Goal: Transaction & Acquisition: Book appointment/travel/reservation

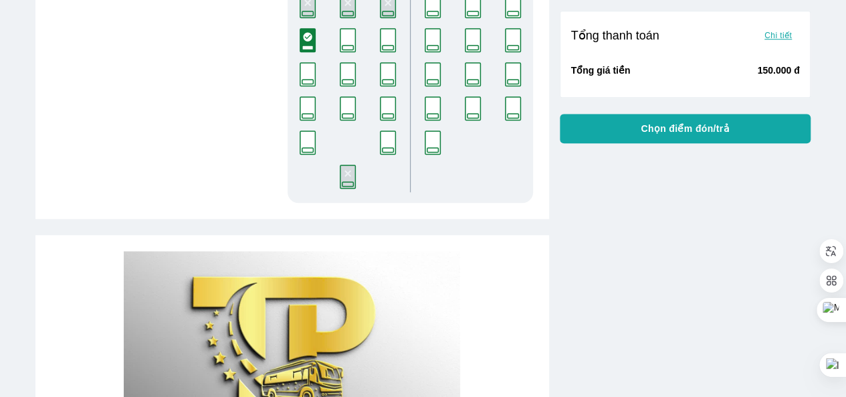
scroll to position [550, 0]
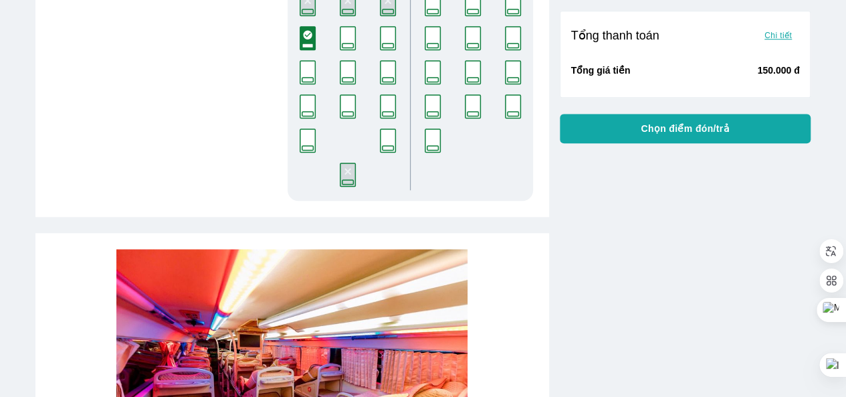
click at [638, 140] on button "Chọn điểm đón/trả" at bounding box center [685, 128] width 251 height 29
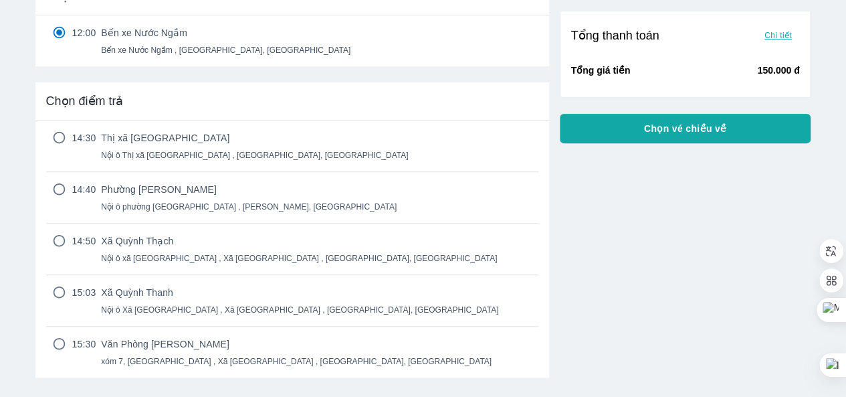
scroll to position [195, 0]
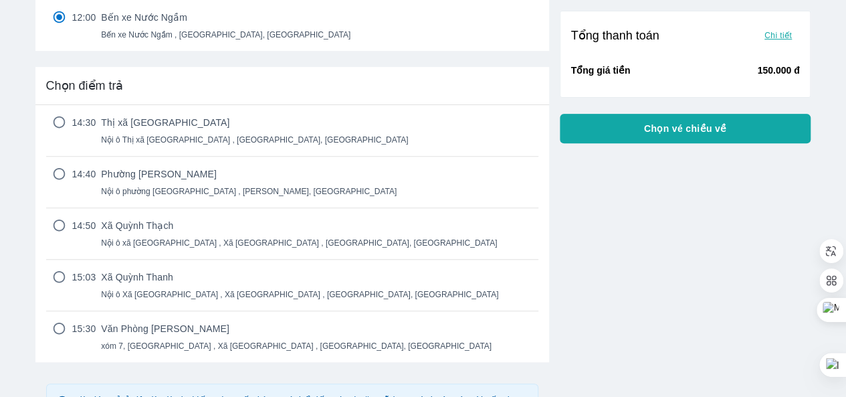
click at [198, 339] on div "Văn Phòng [PERSON_NAME] xóm 7, [GEOGRAPHIC_DATA] , Xã [GEOGRAPHIC_DATA] , [GEOG…" at bounding box center [296, 336] width 391 height 29
radio input "true"
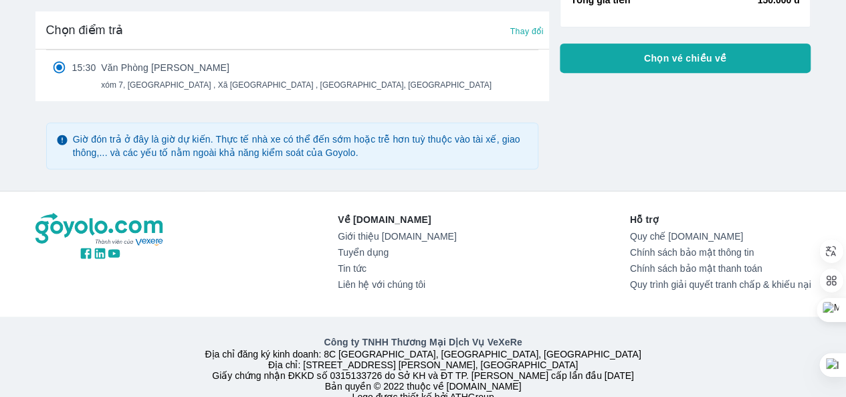
scroll to position [251, 0]
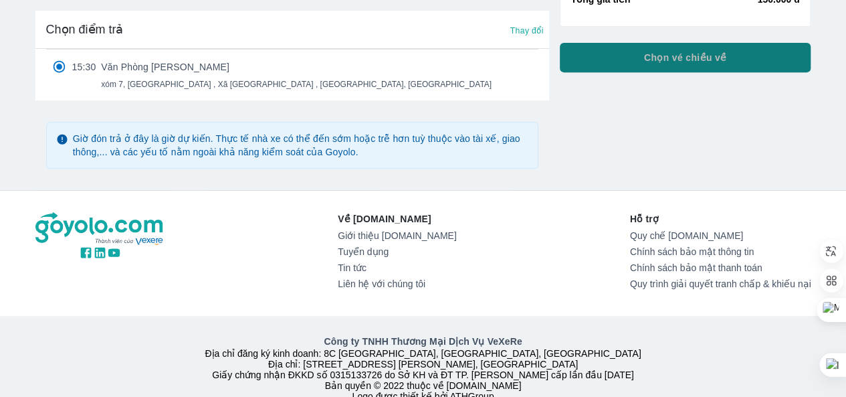
click at [663, 65] on button "Chọn vé chiều về" at bounding box center [685, 57] width 251 height 29
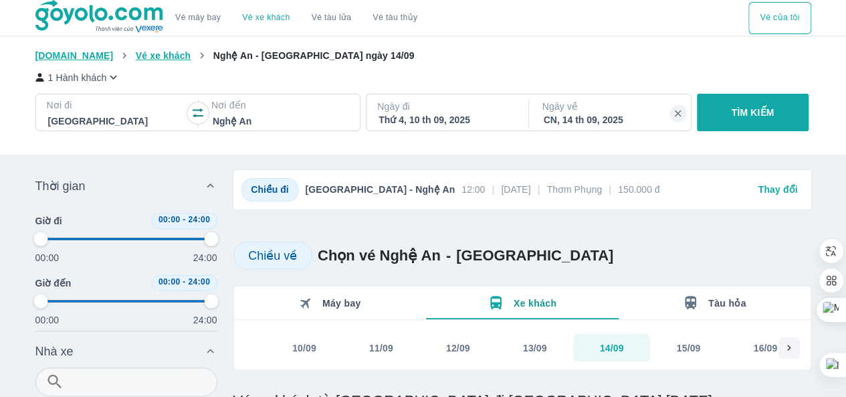
type input "97.9166666666667"
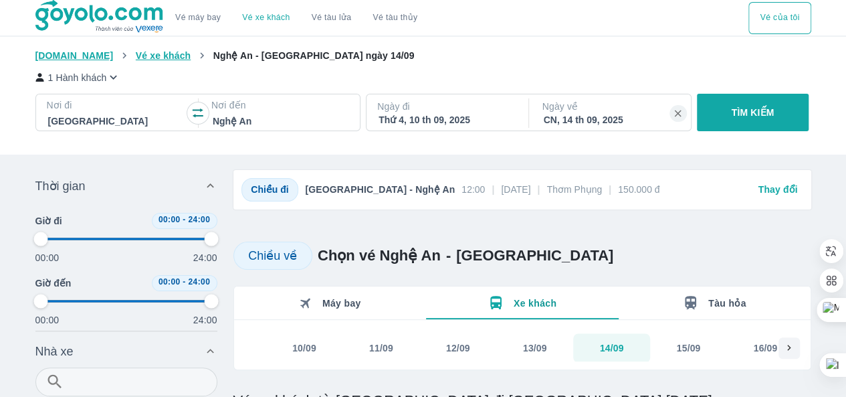
type input "97.9166666666667"
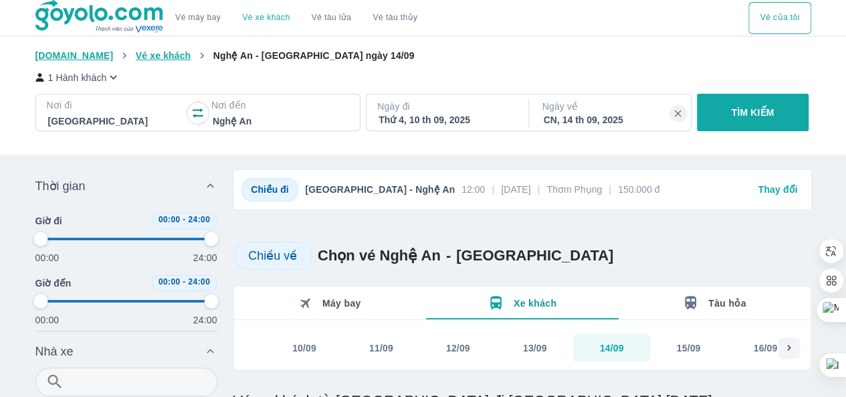
type input "97.9166666666667"
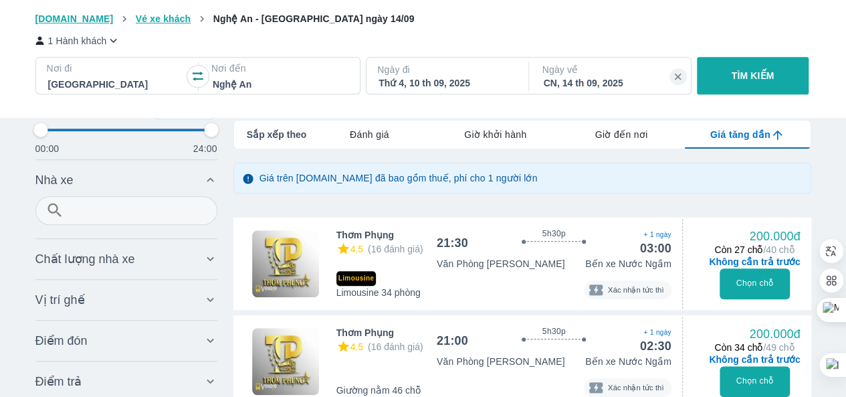
scroll to position [316, 0]
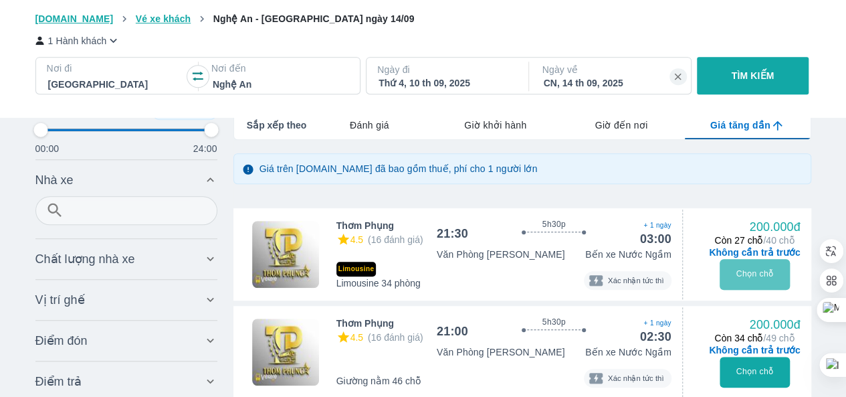
click at [773, 288] on button "Chọn chỗ" at bounding box center [755, 274] width 70 height 31
type input "97.9166666666667"
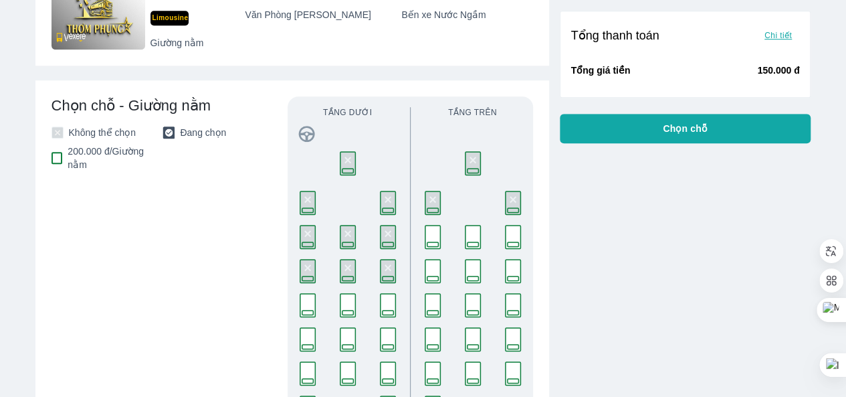
scroll to position [480, 0]
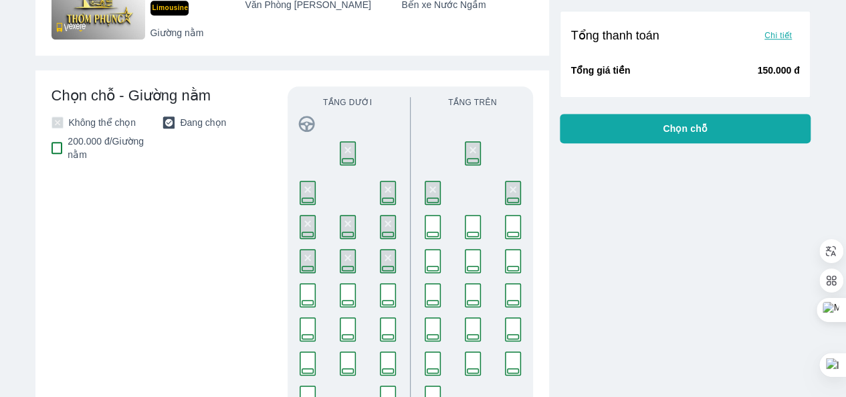
click at [440, 227] on icon at bounding box center [432, 226] width 19 height 27
click at [310, 292] on rect at bounding box center [307, 295] width 15 height 23
click at [434, 227] on icon at bounding box center [432, 223] width 9 height 9
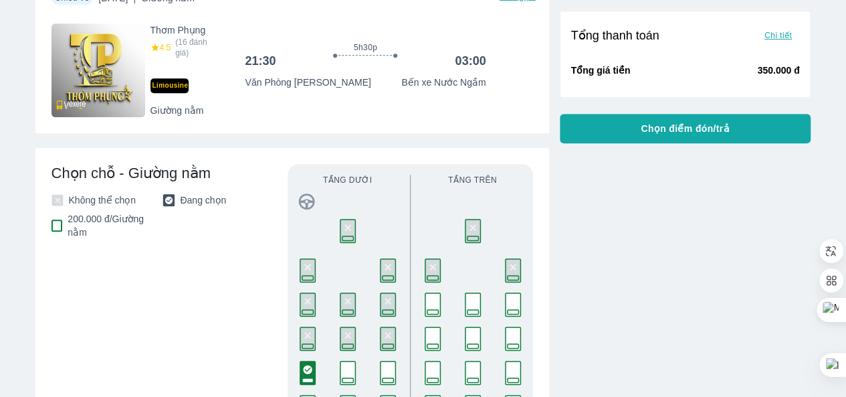
scroll to position [400, 0]
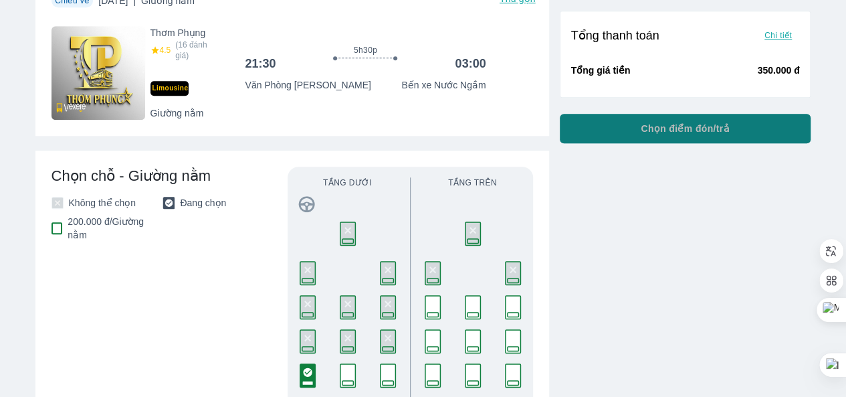
click at [640, 135] on button "Chọn điểm đón/trả" at bounding box center [685, 128] width 251 height 29
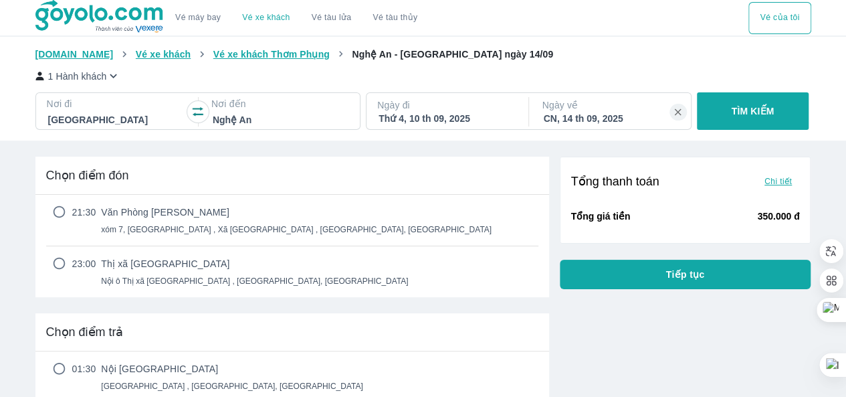
click at [457, 259] on div "23:00 Thị xã [GEOGRAPHIC_DATA] ô Thị xã [GEOGRAPHIC_DATA] , [GEOGRAPHIC_DATA], …" at bounding box center [292, 271] width 492 height 29
radio input "true"
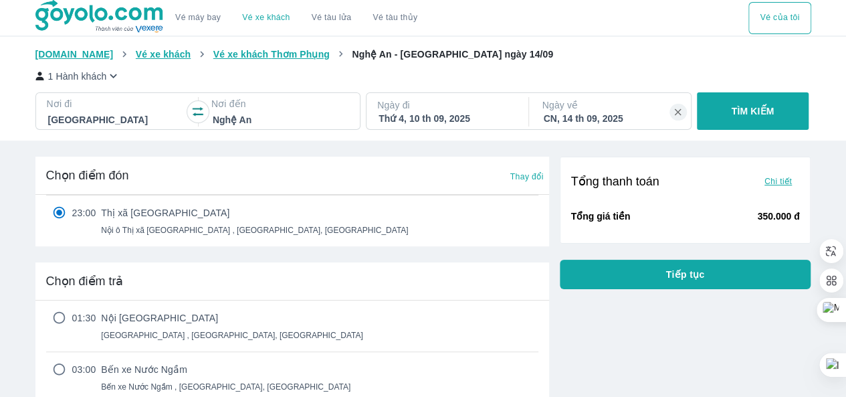
click at [423, 314] on div "01:30 [GEOGRAPHIC_DATA] , [GEOGRAPHIC_DATA], [GEOGRAPHIC_DATA]" at bounding box center [292, 325] width 492 height 29
radio input "true"
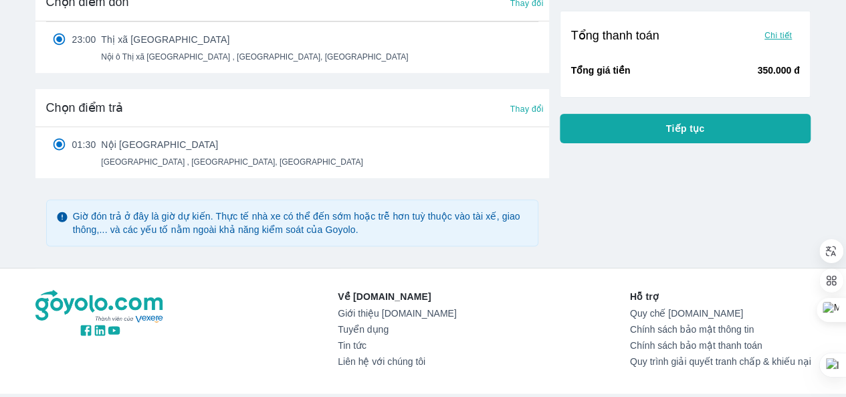
scroll to position [174, 0]
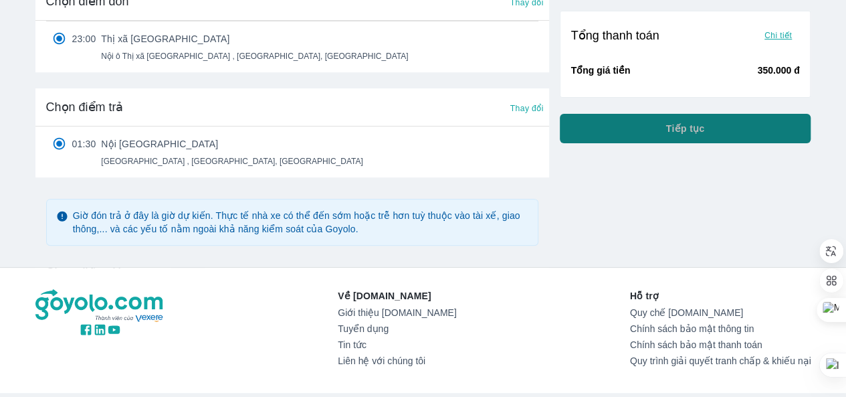
click at [694, 131] on span "Tiếp tục" at bounding box center [685, 128] width 39 height 13
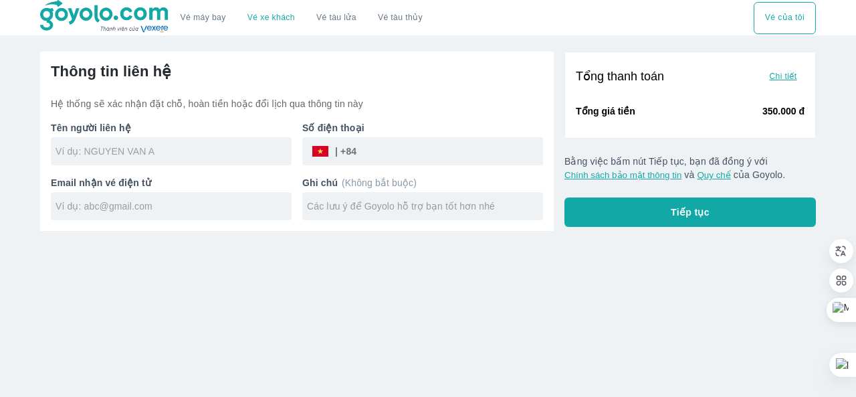
click at [229, 156] on input "text" at bounding box center [174, 150] width 236 height 13
type input "[PERSON_NAME] [PERSON_NAME]"
click at [368, 158] on input "tel" at bounding box center [449, 151] width 187 height 32
type input "389342320"
click at [201, 205] on input "text" at bounding box center [174, 205] width 236 height 13
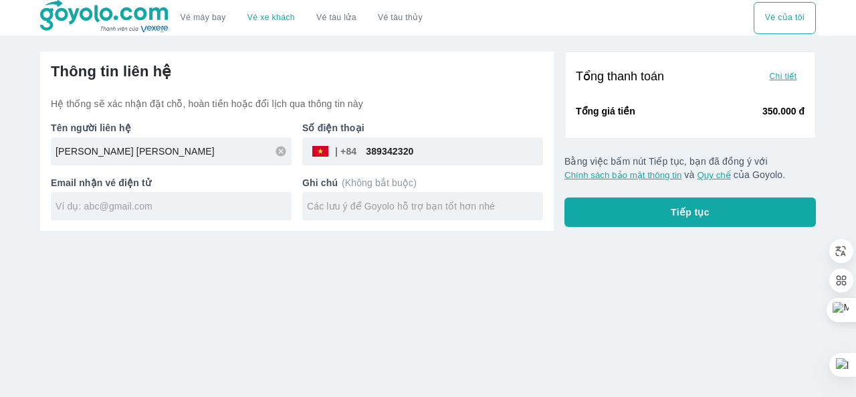
type input "g"
type input "[EMAIL_ADDRESS][DOMAIN_NAME]"
click at [610, 201] on button "Tiếp tục" at bounding box center [689, 211] width 251 height 29
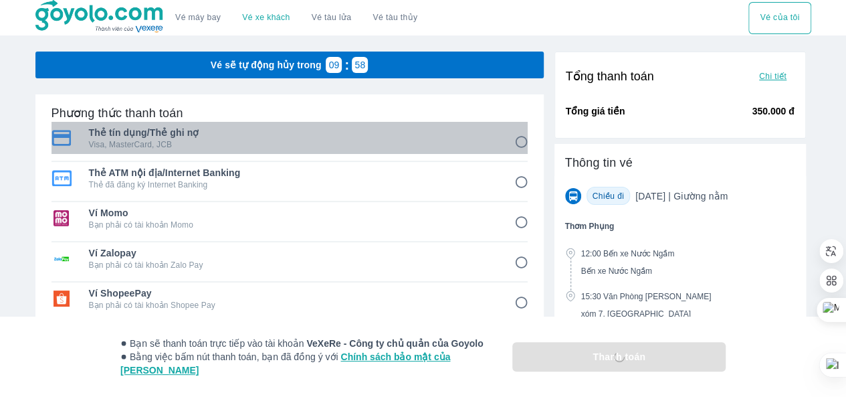
click at [322, 142] on p "Visa, MasterCard, JCB" at bounding box center [292, 144] width 407 height 11
radio input "true"
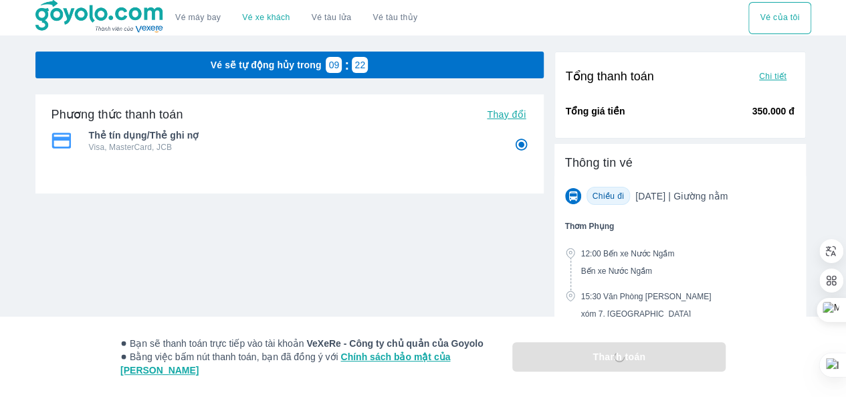
click at [550, 350] on div "Bạn sẽ thanh toán trực tiếp vào tài khoản VeXeRe - Công ty chủ quản của Goyolo …" at bounding box center [423, 356] width 846 height 80
click at [515, 151] on input "1" at bounding box center [521, 145] width 26 height 26
radio input "true"
click at [515, 112] on span "Thay đổi" at bounding box center [506, 114] width 39 height 11
radio input "true"
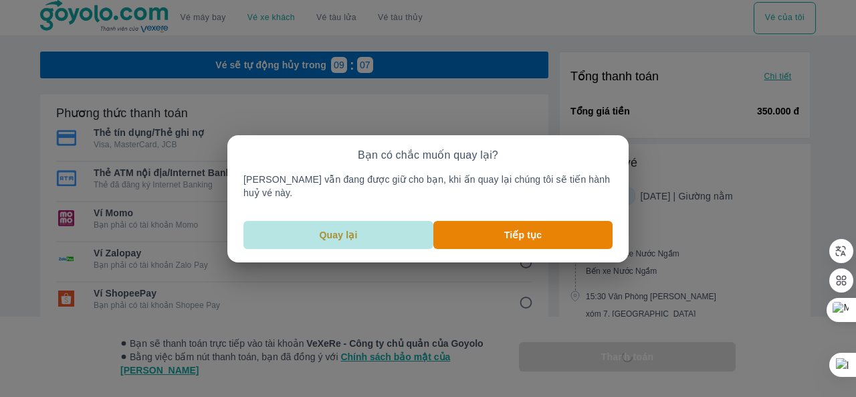
click at [380, 224] on button "Quay lại" at bounding box center [338, 235] width 190 height 28
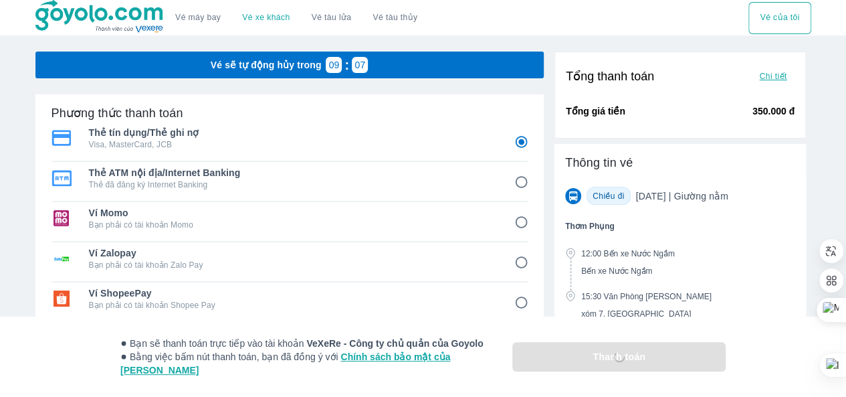
radio input "false"
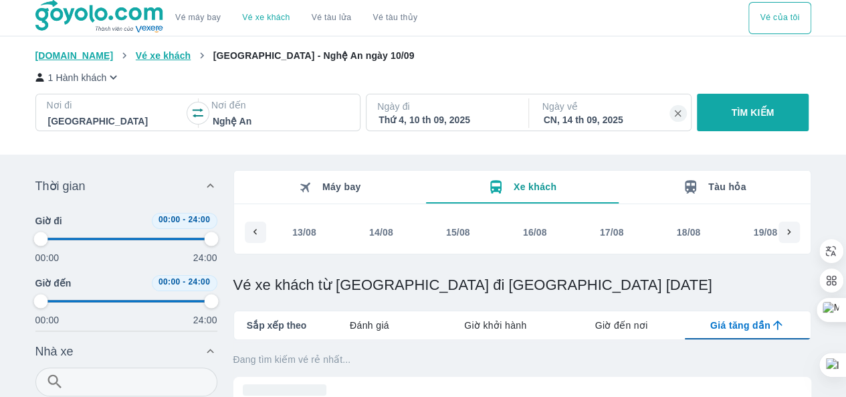
scroll to position [0, 1860]
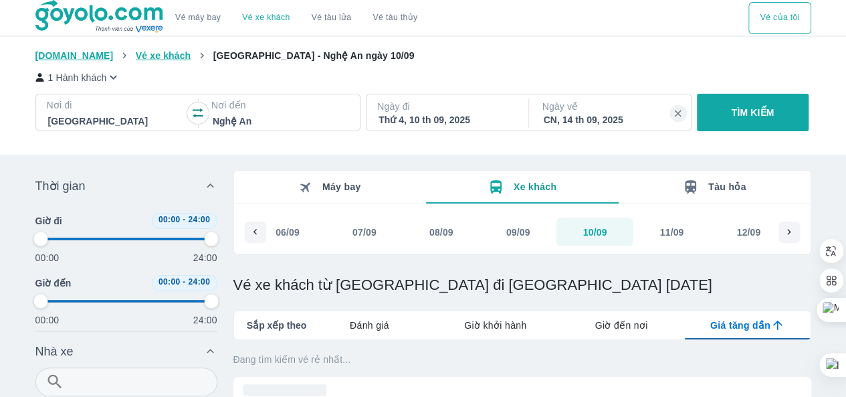
type input "97.9166666666667"
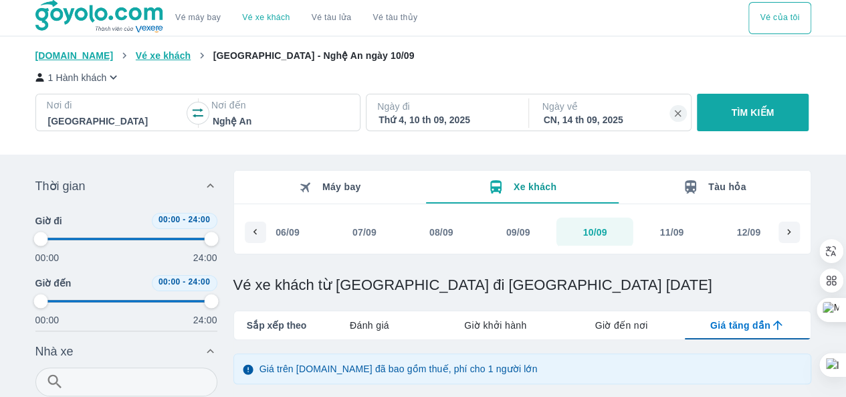
type input "97.9166666666667"
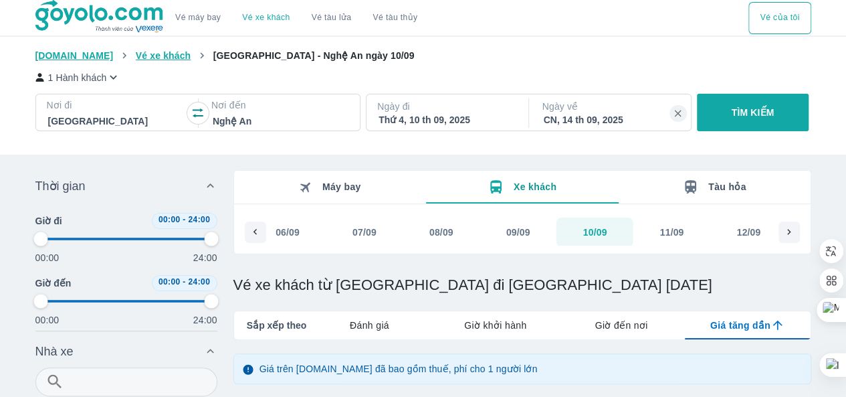
type input "97.9166666666667"
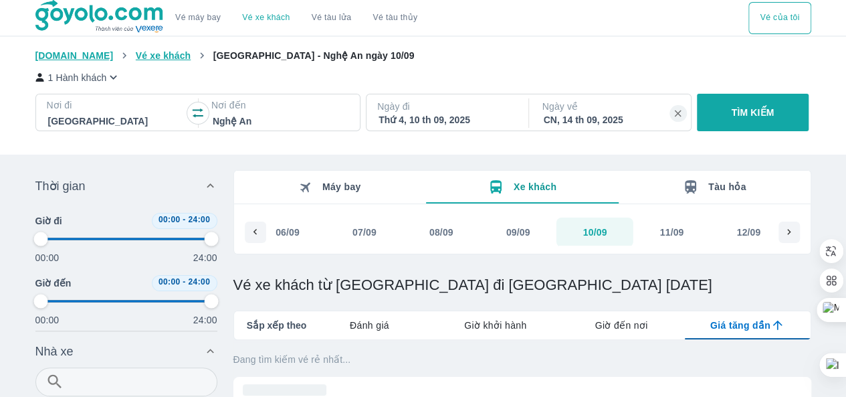
type input "97.9166666666667"
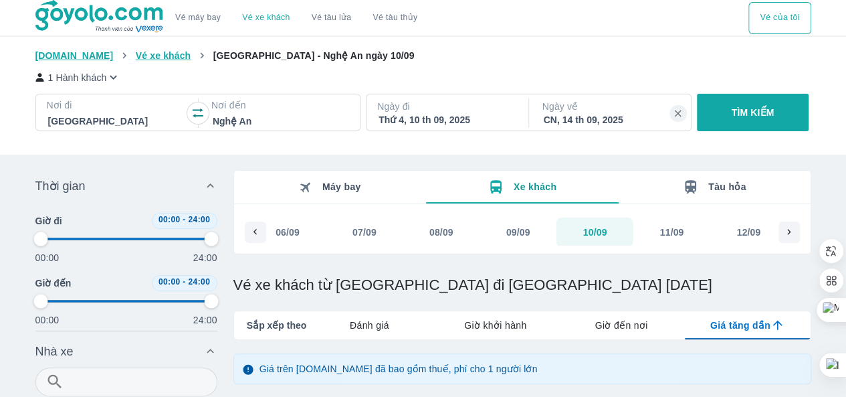
type input "97.9166666666667"
